Goal: Check status: Check status

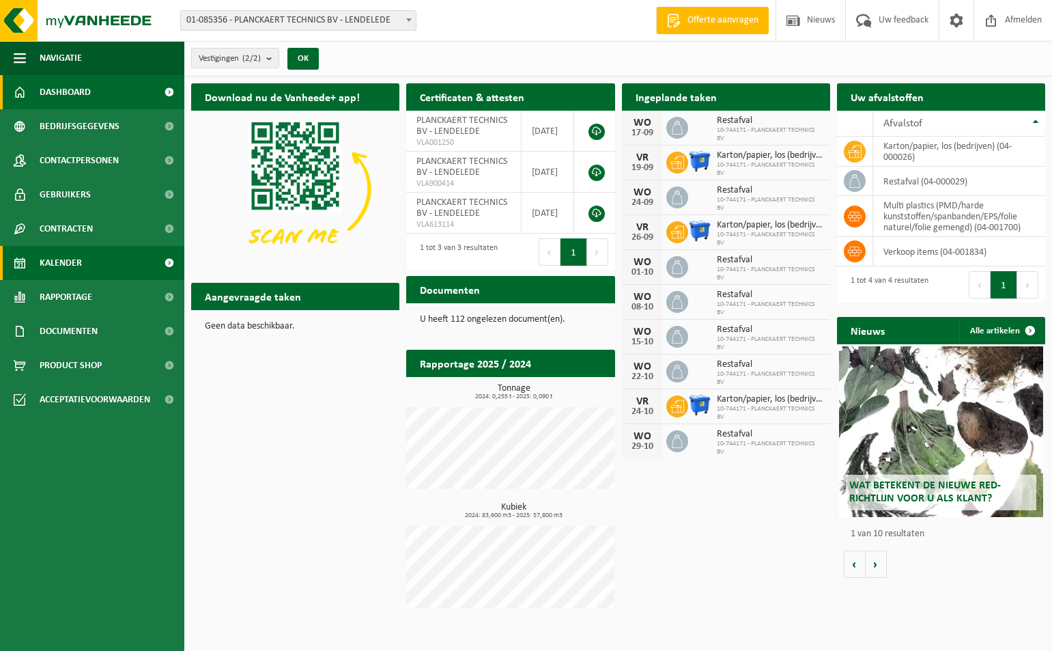
click at [66, 261] on span "Kalender" at bounding box center [61, 263] width 42 height 34
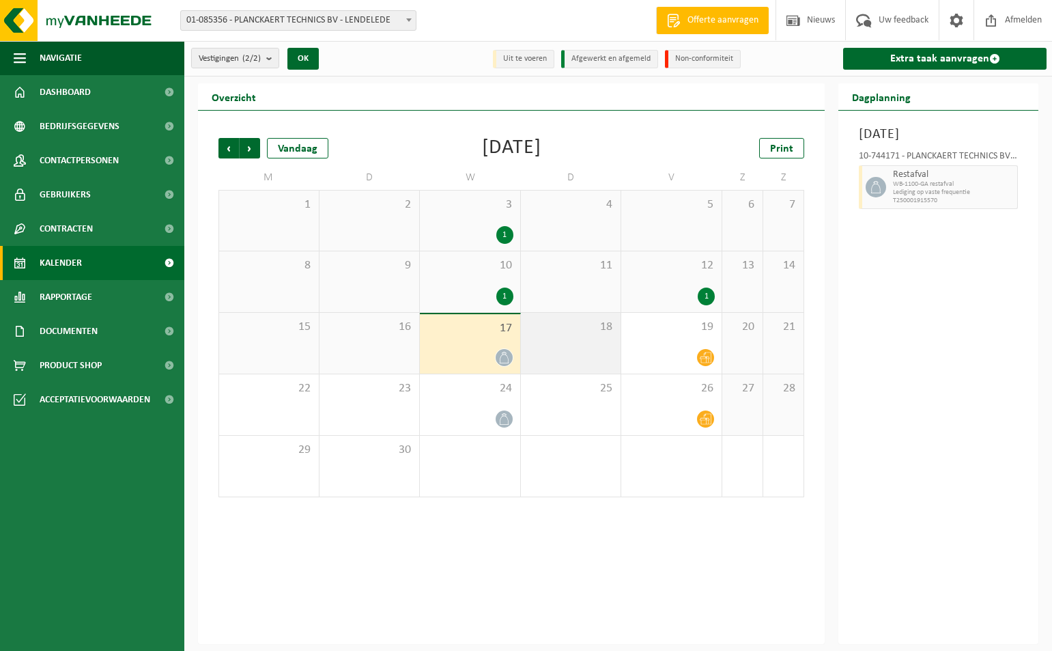
click at [546, 340] on div "18" at bounding box center [571, 343] width 100 height 61
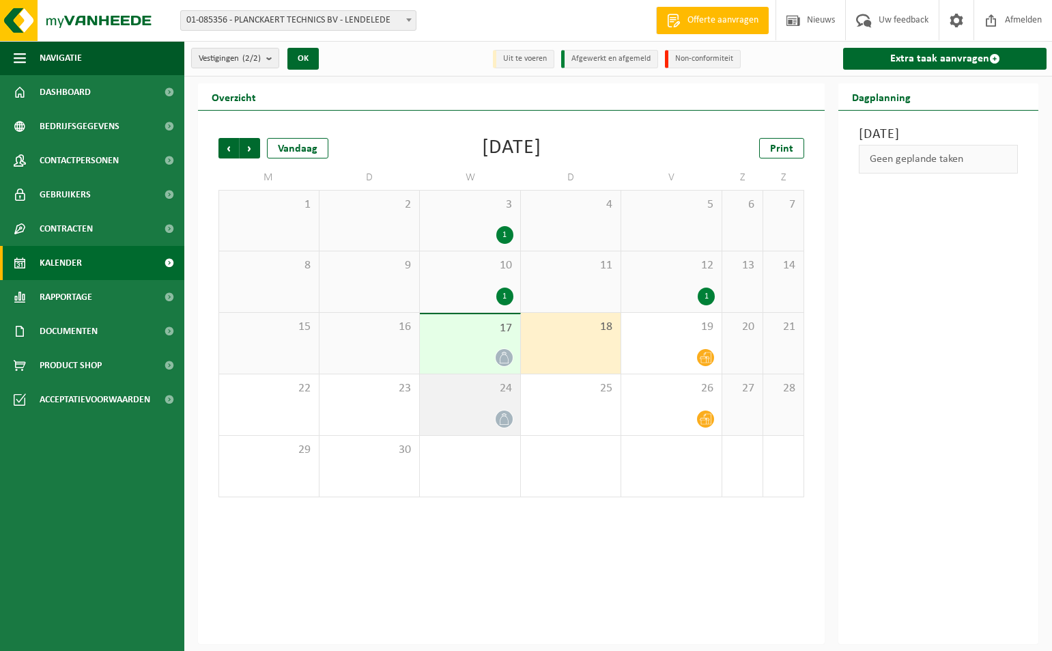
drag, startPoint x: 488, startPoint y: 399, endPoint x: 498, endPoint y: 401, distance: 9.7
click at [488, 399] on div "24" at bounding box center [470, 404] width 100 height 61
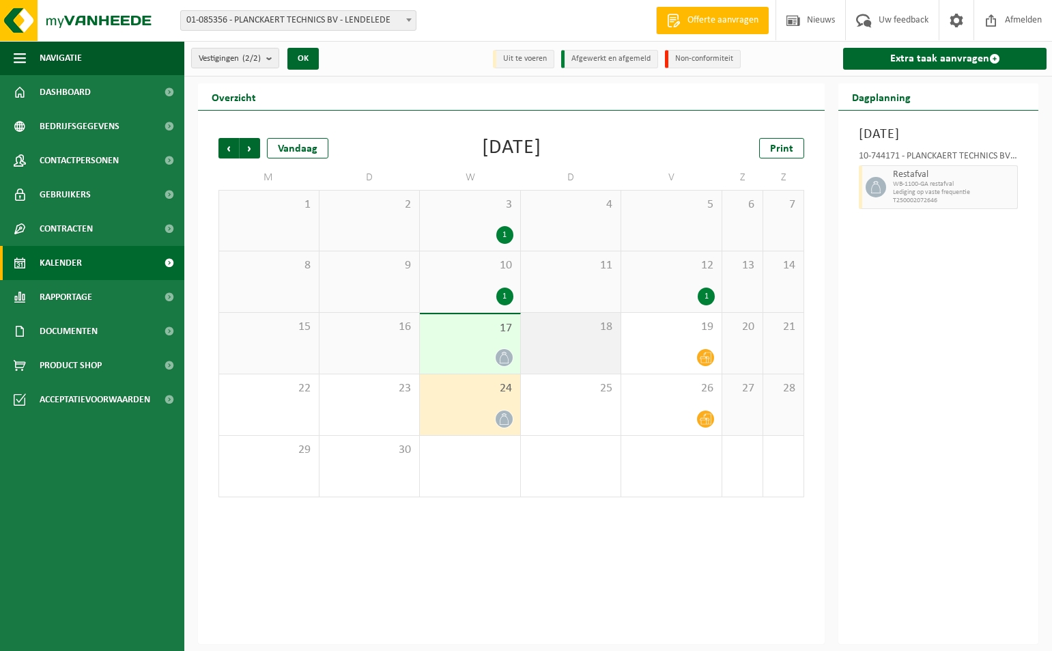
click at [601, 353] on div "18" at bounding box center [571, 343] width 100 height 61
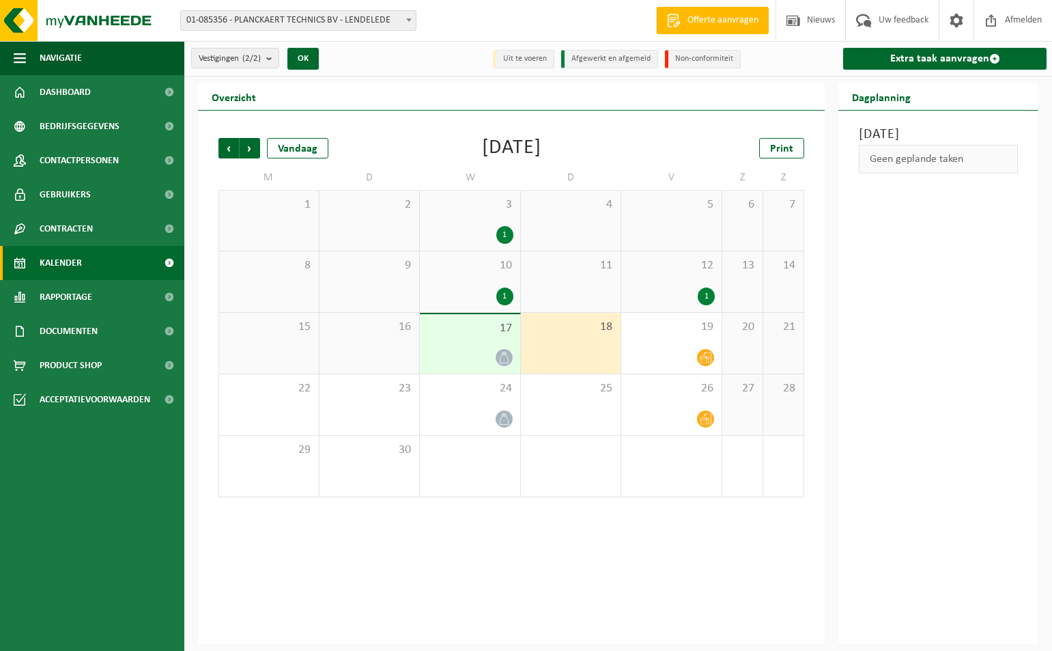
click at [494, 328] on span "17" at bounding box center [470, 328] width 87 height 15
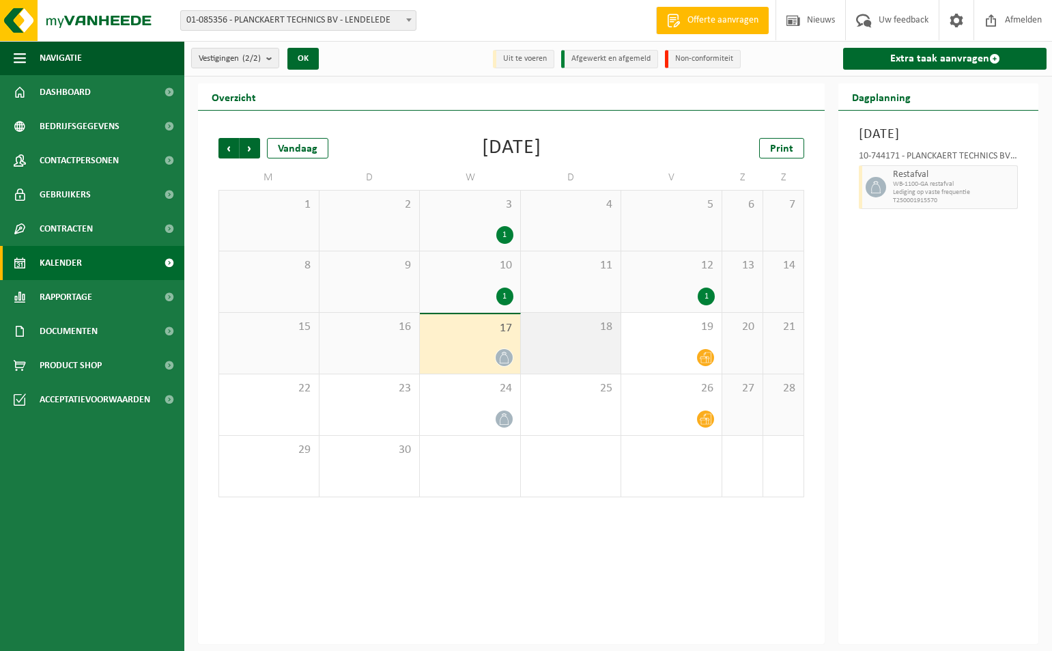
click at [564, 350] on div "18" at bounding box center [571, 343] width 100 height 61
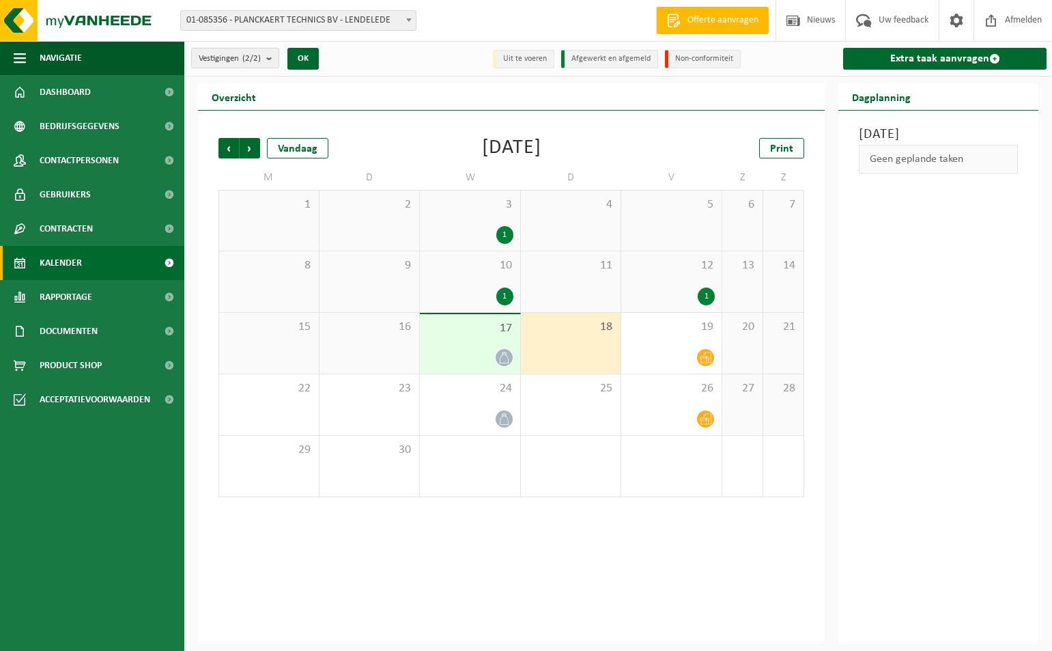
click at [582, 343] on div "18" at bounding box center [571, 343] width 100 height 61
click at [578, 333] on span "18" at bounding box center [571, 326] width 87 height 15
